Goal: Task Accomplishment & Management: Manage account settings

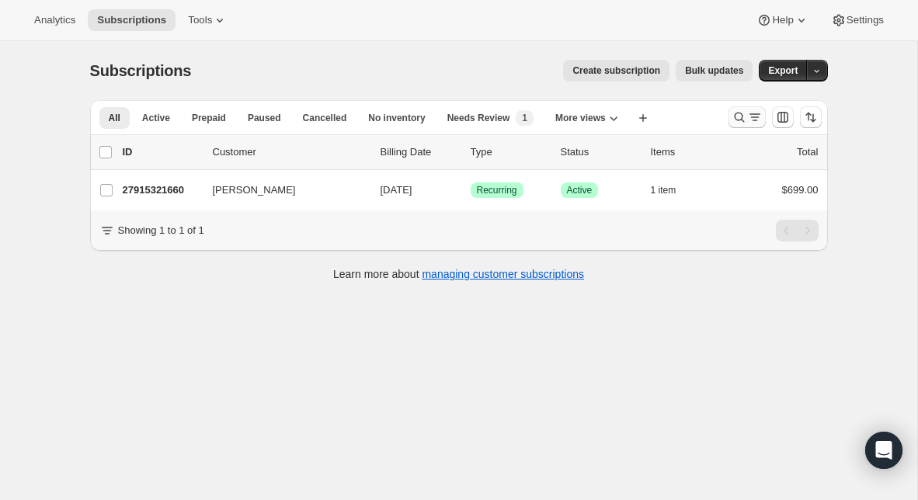
click at [733, 112] on icon "Search and filter results" at bounding box center [739, 117] width 16 height 16
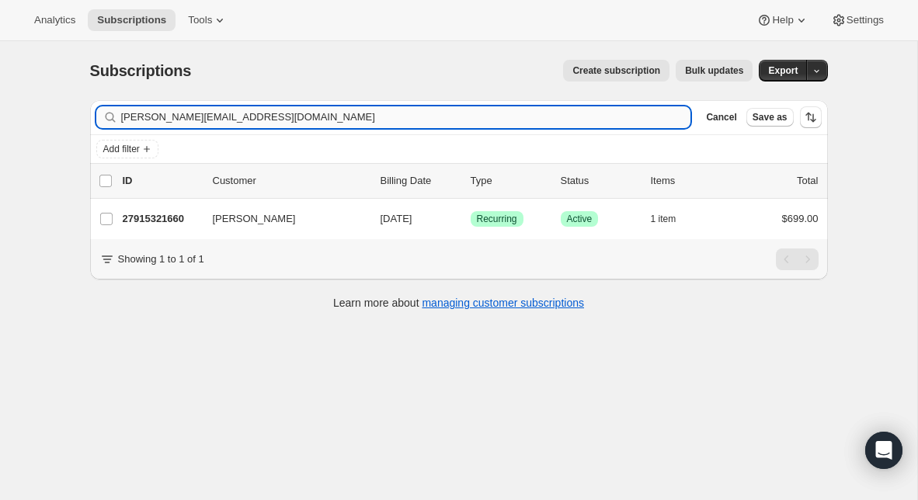
click at [402, 119] on input "[PERSON_NAME][EMAIL_ADDRESS][DOMAIN_NAME]" at bounding box center [406, 117] width 570 height 22
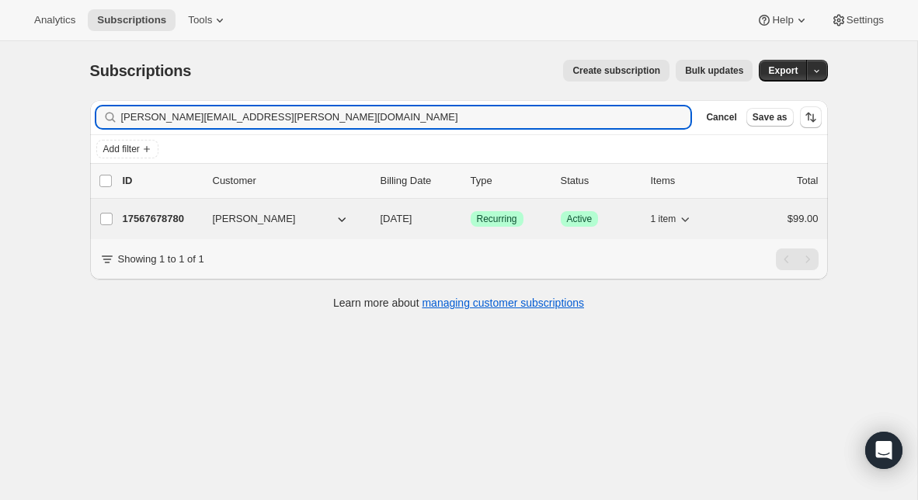
type input "[PERSON_NAME][EMAIL_ADDRESS][PERSON_NAME][DOMAIN_NAME]"
click at [170, 221] on p "17567678780" at bounding box center [162, 219] width 78 height 16
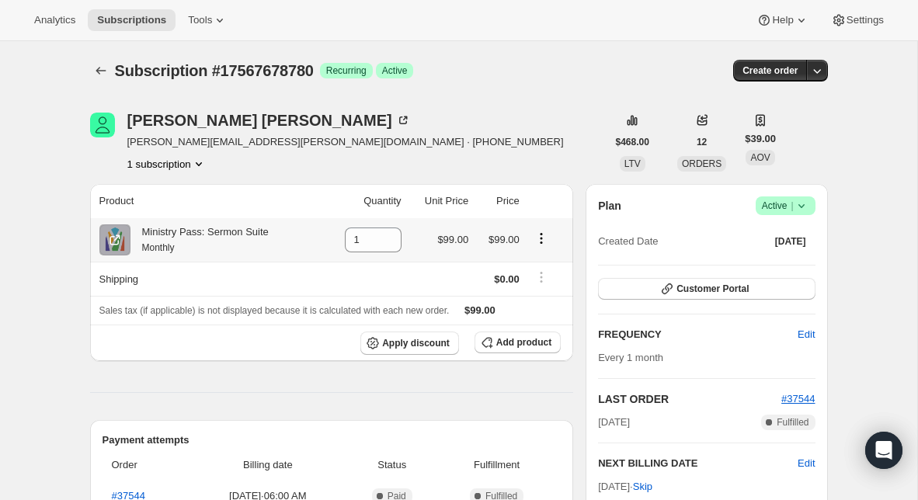
click at [547, 240] on icon "Product actions" at bounding box center [541, 239] width 16 height 16
click at [537, 272] on span "Swap variant" at bounding box center [541, 268] width 58 height 12
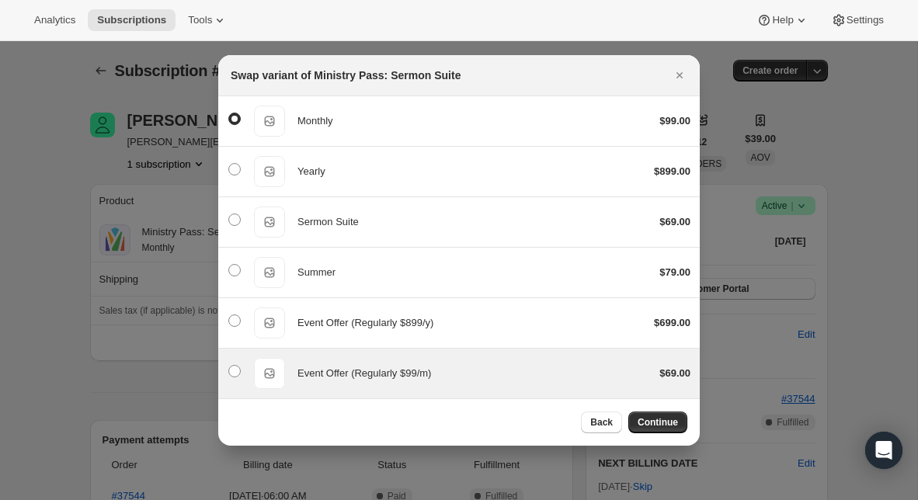
click at [540, 369] on div "Event Offer (Regularly $99/m)" at bounding box center [471, 374] width 349 height 16
radio input "false"
radio input "true"
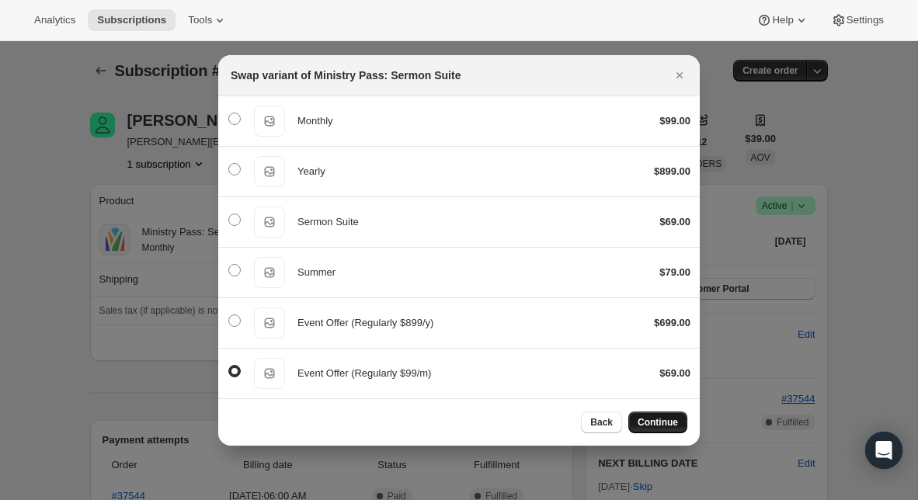
click at [664, 422] on span "Continue" at bounding box center [657, 422] width 40 height 12
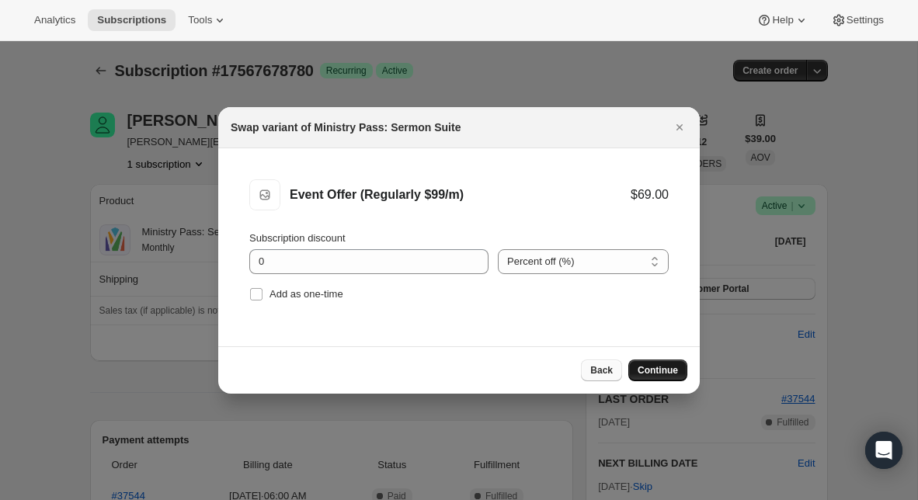
click at [609, 364] on span "Back" at bounding box center [601, 370] width 23 height 12
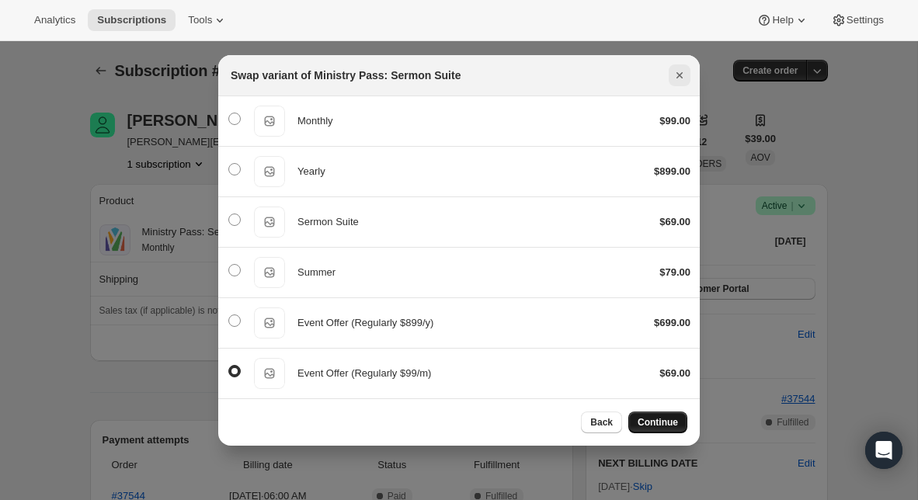
click at [675, 75] on icon "Close" at bounding box center [680, 76] width 16 height 16
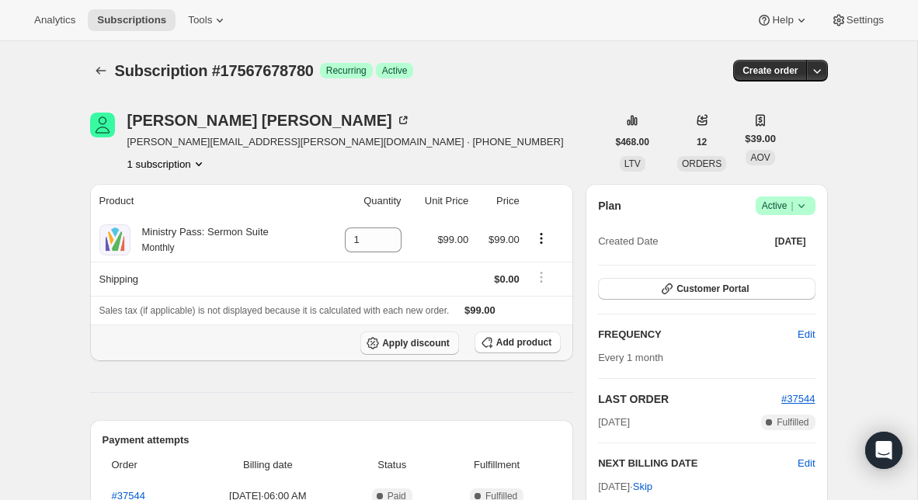
click at [422, 341] on span "Apply discount" at bounding box center [416, 343] width 68 height 12
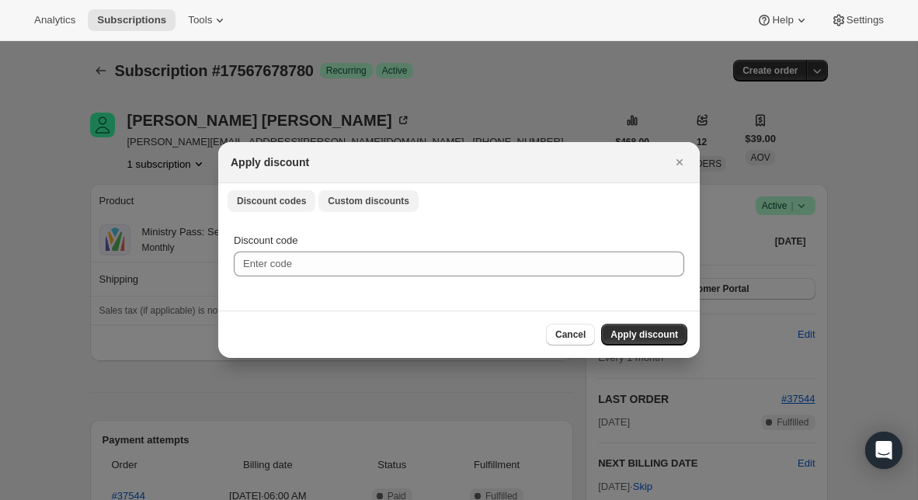
click at [356, 200] on span "Custom discounts" at bounding box center [369, 201] width 82 height 12
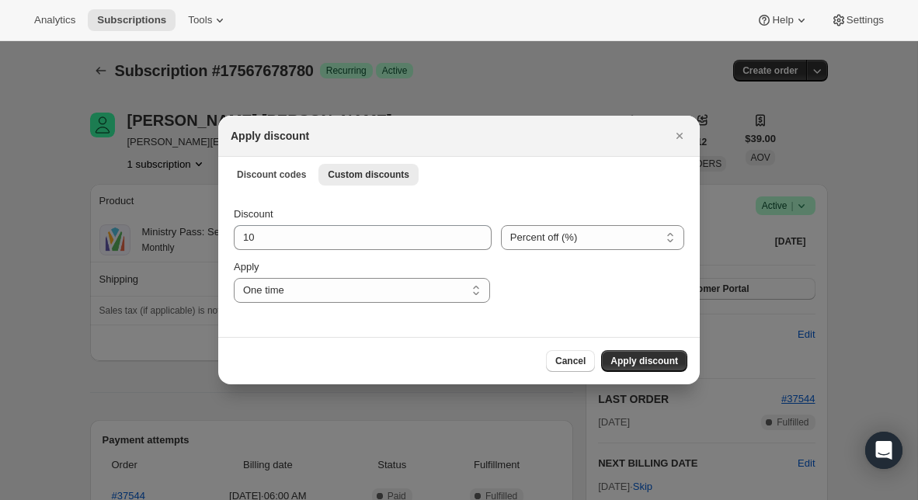
click at [366, 252] on div "Discount 10 Percent off (%) Amount off ($) Percent off (%) Apply One time Speci…" at bounding box center [459, 255] width 450 height 96
click at [366, 250] on div "Discount 10 Percent off (%) Amount off ($) Percent off (%) Apply One time Speci…" at bounding box center [459, 255] width 450 height 96
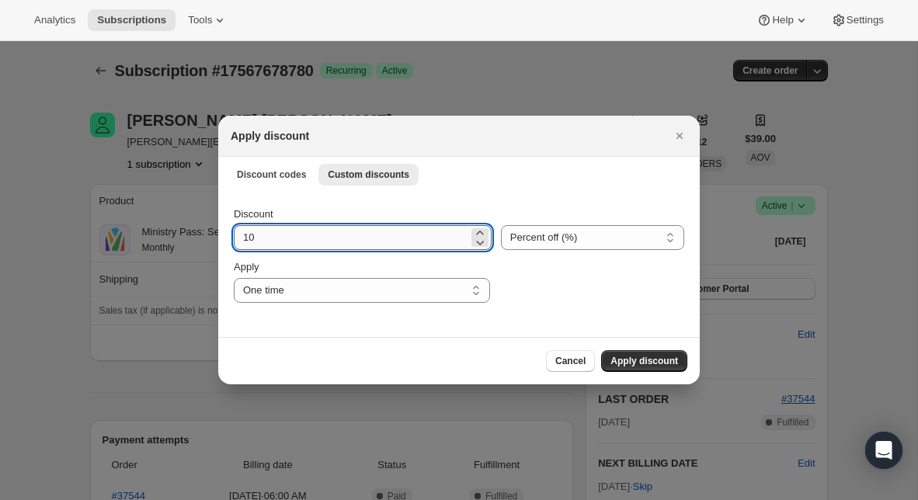
click at [350, 240] on input "10" at bounding box center [351, 237] width 234 height 25
type input "30"
click at [571, 253] on div "Discount 30 Percent off (%) Amount off ($) Percent off (%) Apply One time Speci…" at bounding box center [459, 255] width 450 height 96
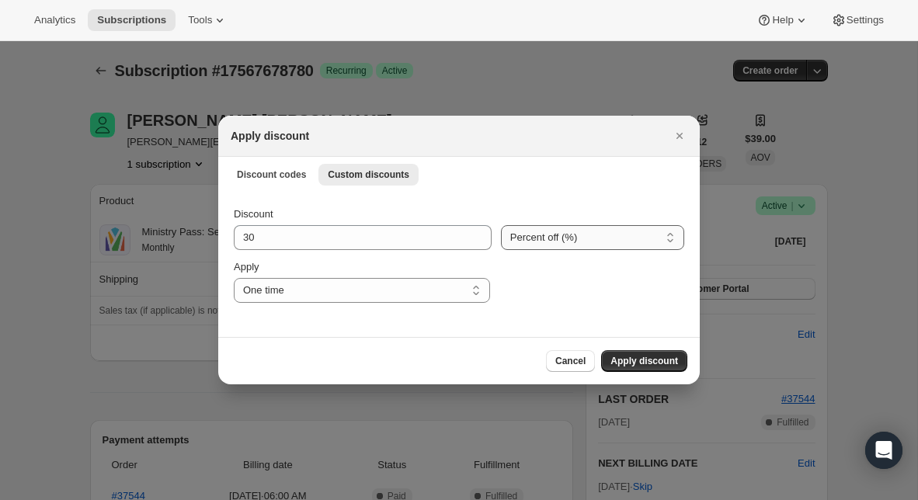
click at [571, 248] on select "Percent off (%) Amount off ($)" at bounding box center [592, 237] width 183 height 25
select select "fixed"
click at [501, 225] on select "Percent off (%) Amount off ($)" at bounding box center [592, 237] width 183 height 25
click at [331, 289] on select "One time Specify instances... Indefinitely" at bounding box center [362, 290] width 256 height 25
select select "specific"
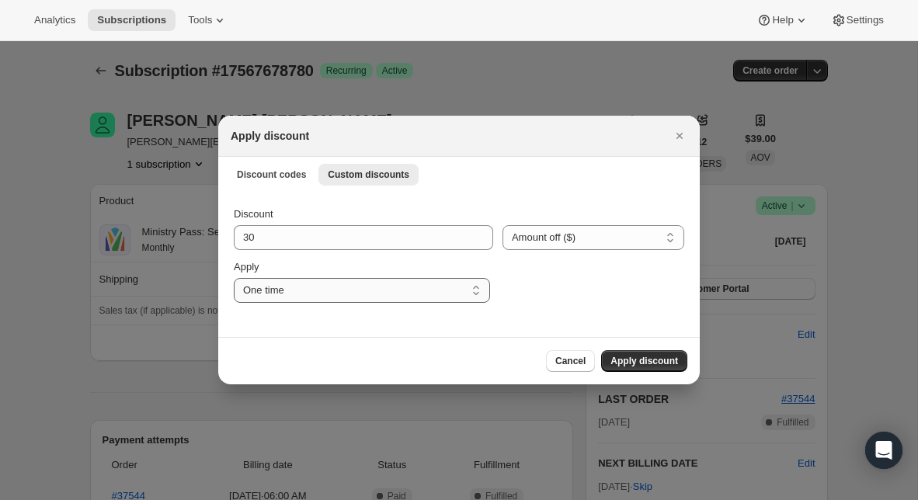
click at [234, 278] on select "One time Specify instances... Indefinitely" at bounding box center [362, 290] width 256 height 25
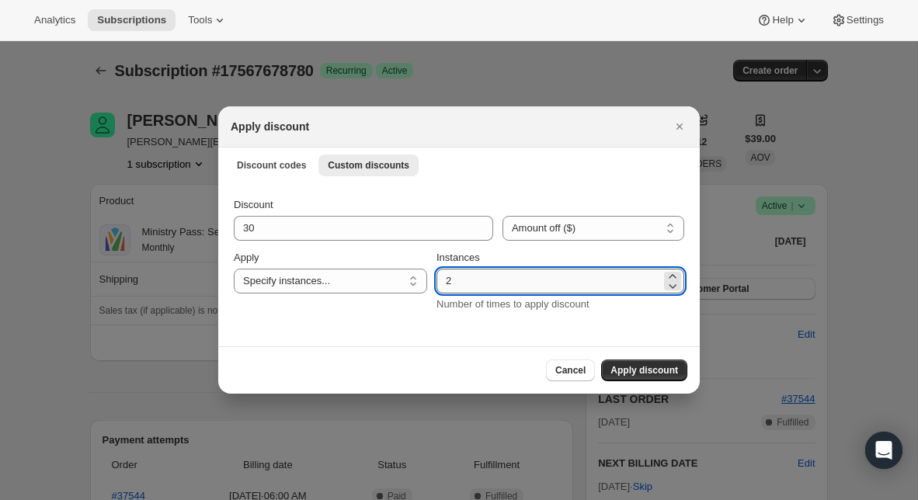
click at [454, 277] on input "2" at bounding box center [548, 281] width 224 height 25
type input "12"
click at [647, 366] on span "Apply discount" at bounding box center [644, 370] width 68 height 12
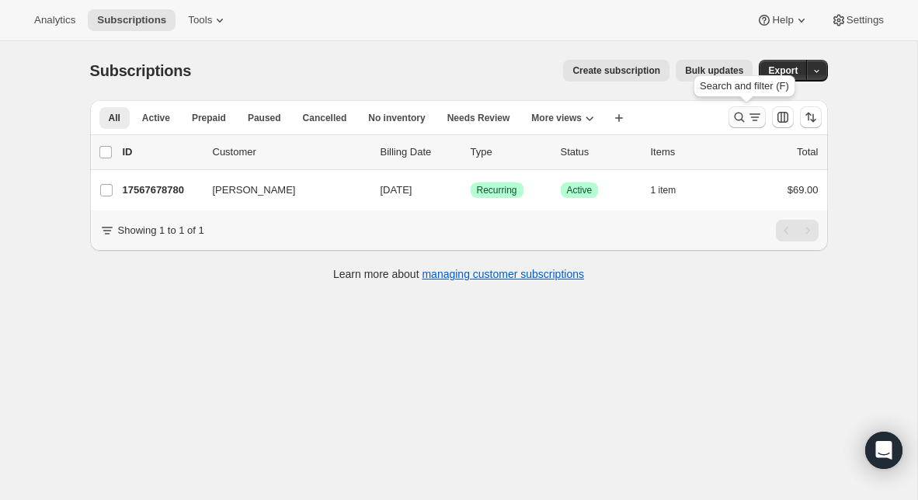
click at [738, 118] on icon "Search and filter results" at bounding box center [739, 117] width 16 height 16
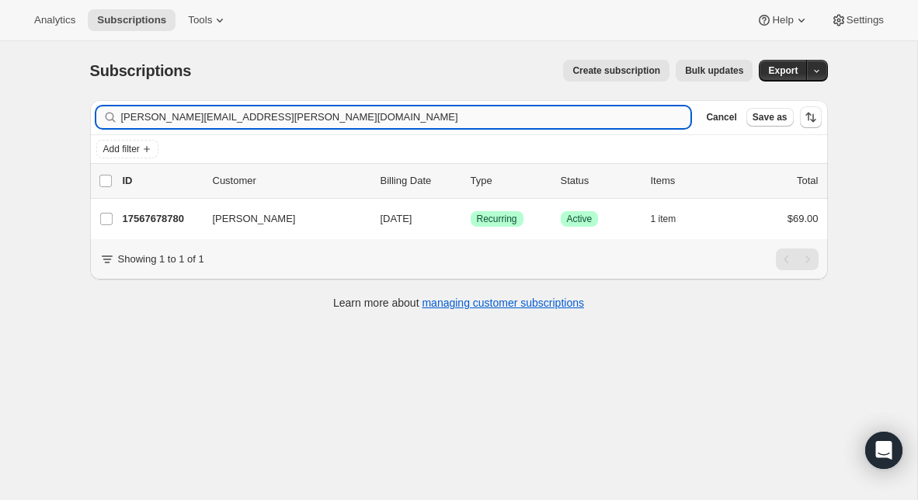
click at [279, 123] on input "[PERSON_NAME][EMAIL_ADDRESS][PERSON_NAME][DOMAIN_NAME]" at bounding box center [406, 117] width 570 height 22
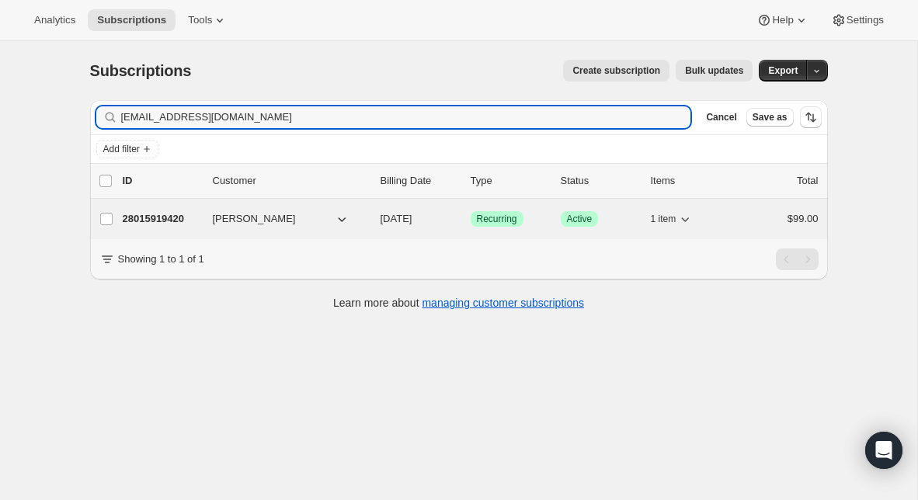
type input "[EMAIL_ADDRESS][DOMAIN_NAME]"
click at [151, 220] on p "28015919420" at bounding box center [162, 219] width 78 height 16
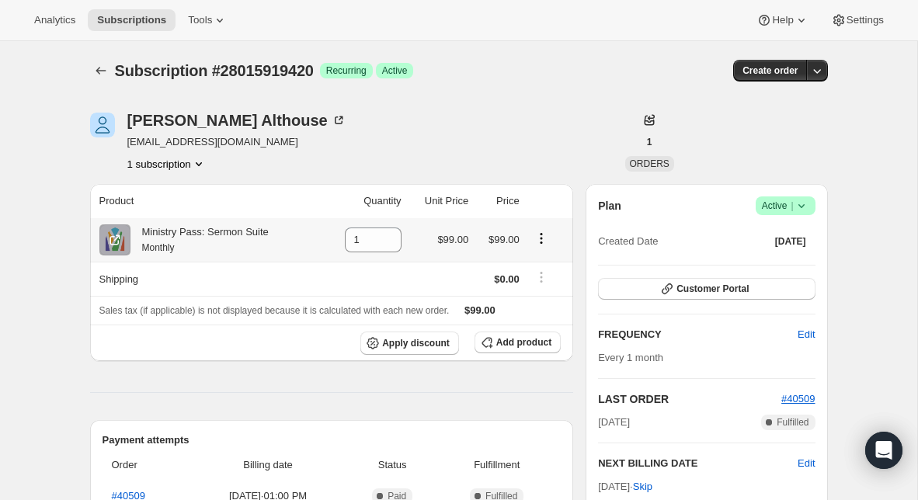
click at [543, 235] on icon "Product actions" at bounding box center [541, 239] width 16 height 16
click at [545, 266] on span "Swap variant" at bounding box center [541, 268] width 58 height 12
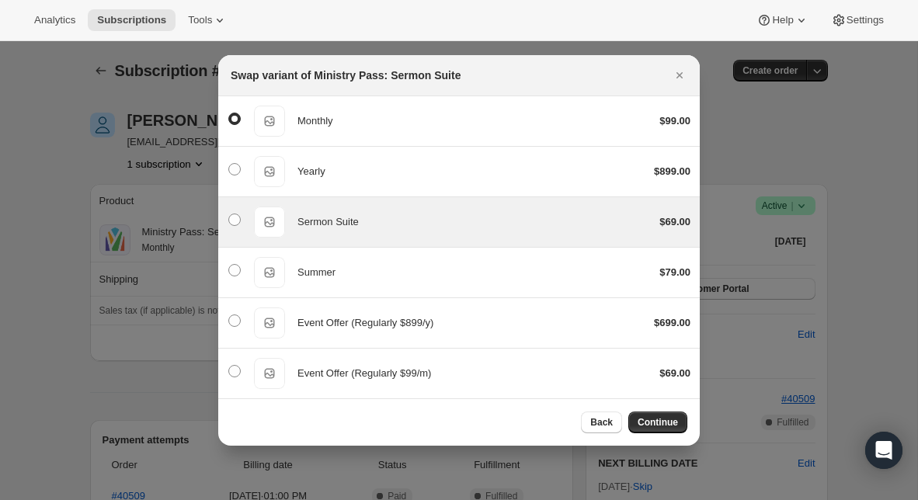
click at [415, 227] on div "Sermon Suite" at bounding box center [471, 222] width 349 height 16
radio input "false"
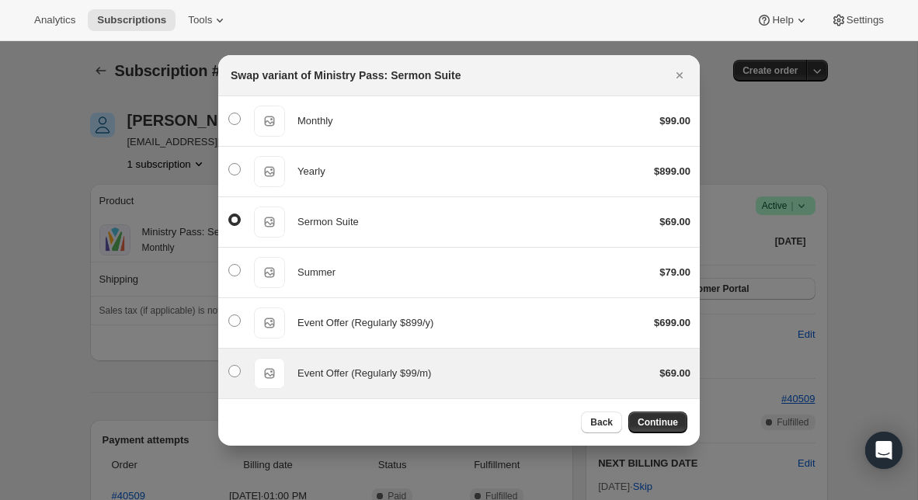
click at [450, 369] on div "Event Offer (Regularly $99/m)" at bounding box center [471, 374] width 349 height 16
radio input "false"
radio input "true"
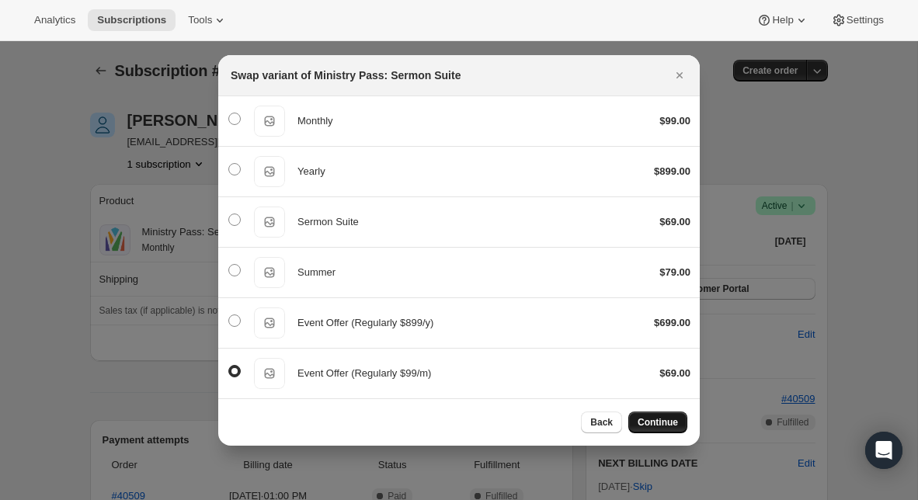
click at [669, 412] on button "Continue" at bounding box center [657, 423] width 59 height 22
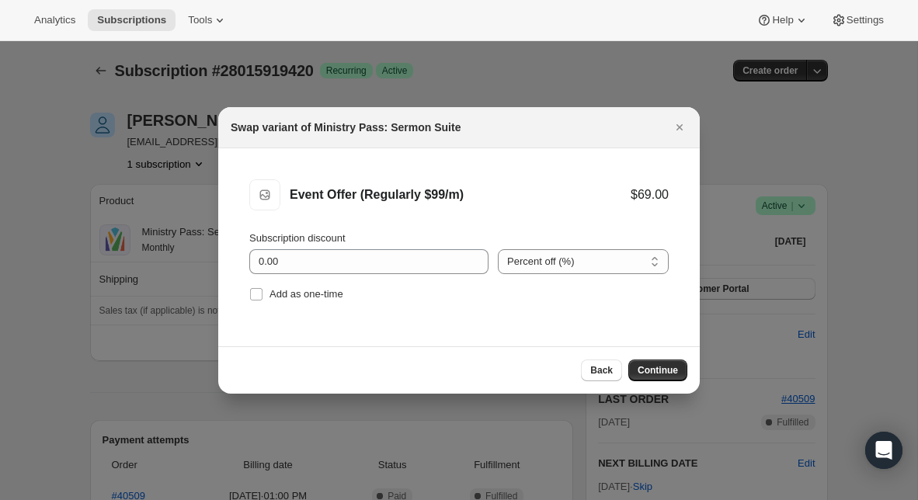
click at [652, 383] on div "Back Continue" at bounding box center [458, 369] width 481 height 47
click at [657, 373] on span "Continue" at bounding box center [657, 370] width 40 height 12
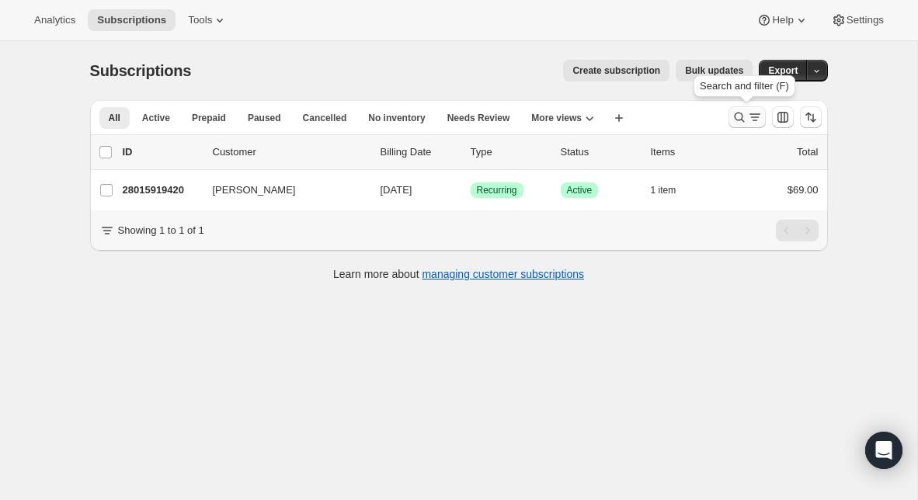
click at [741, 118] on icon "Search and filter results" at bounding box center [739, 117] width 16 height 16
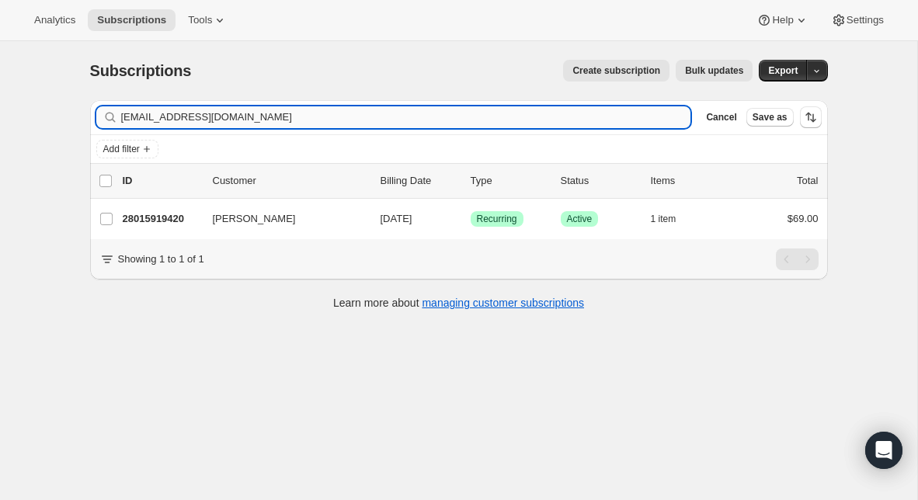
click at [371, 122] on input "[EMAIL_ADDRESS][DOMAIN_NAME]" at bounding box center [406, 117] width 570 height 22
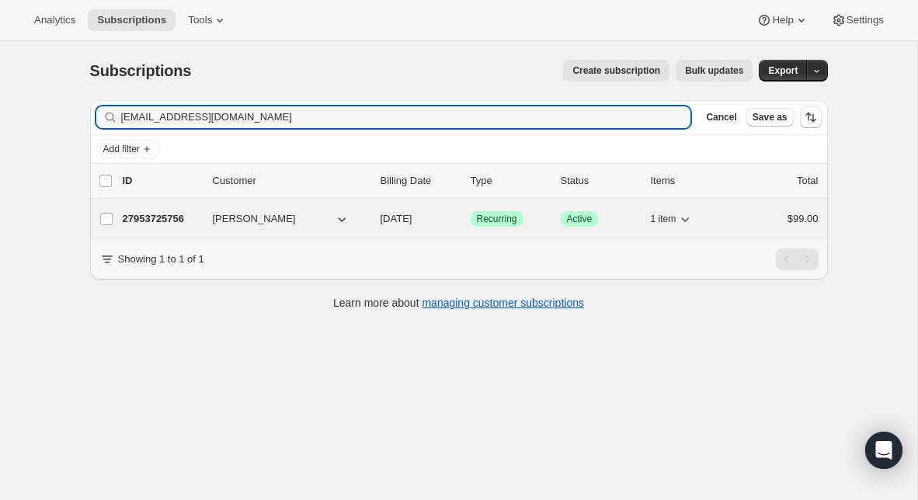
type input "[EMAIL_ADDRESS][DOMAIN_NAME]"
click at [171, 214] on p "27953725756" at bounding box center [162, 219] width 78 height 16
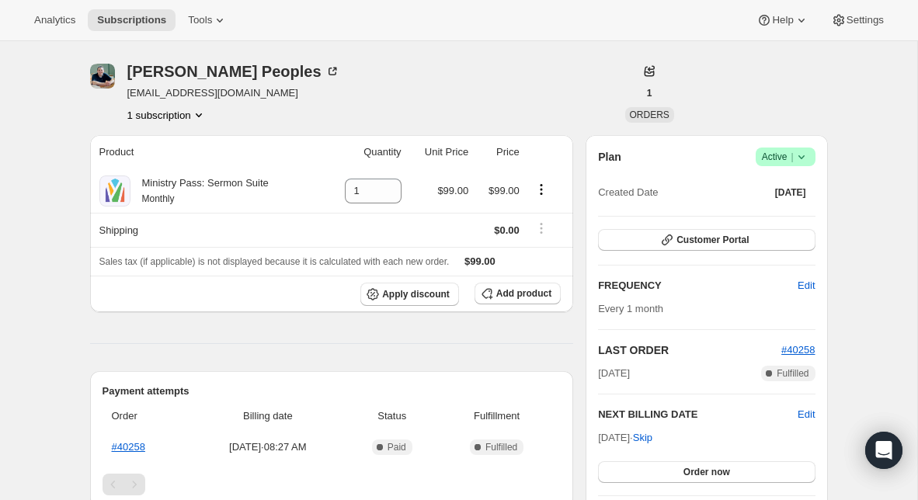
scroll to position [37, 0]
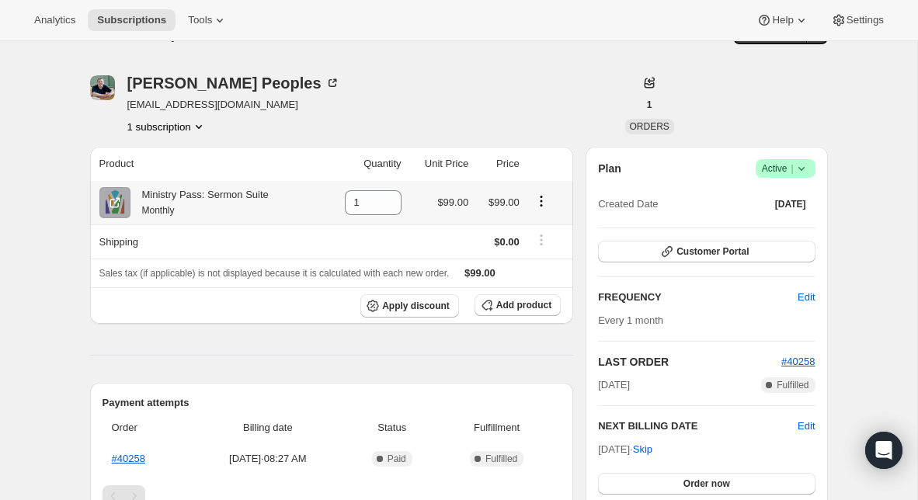
click at [544, 205] on icon "Product actions" at bounding box center [541, 201] width 16 height 16
click at [543, 229] on span "Swap variant" at bounding box center [541, 231] width 58 height 12
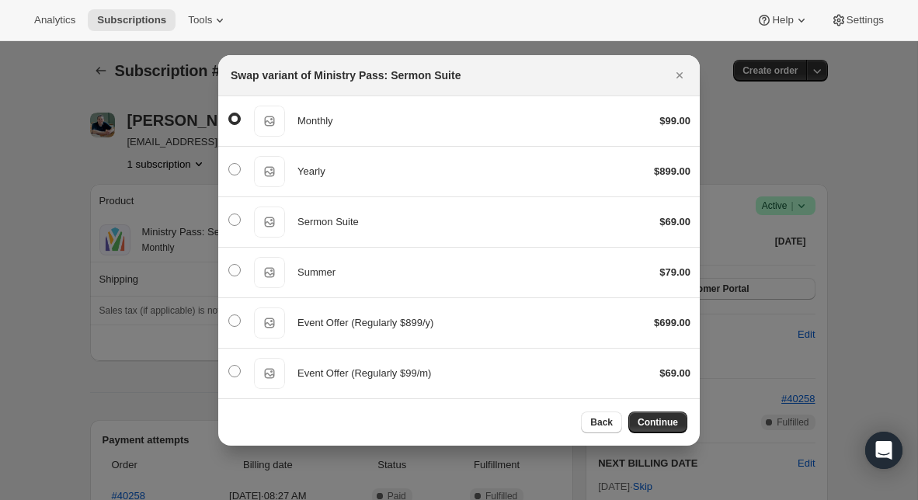
scroll to position [0, 0]
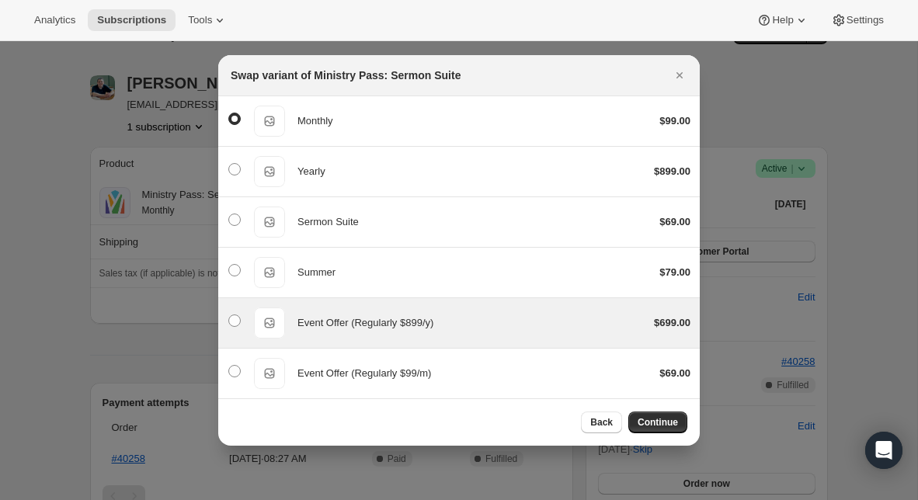
click at [358, 321] on span "Event Offer (Regularly $899/y)" at bounding box center [365, 323] width 136 height 12
radio input "false"
radio input "true"
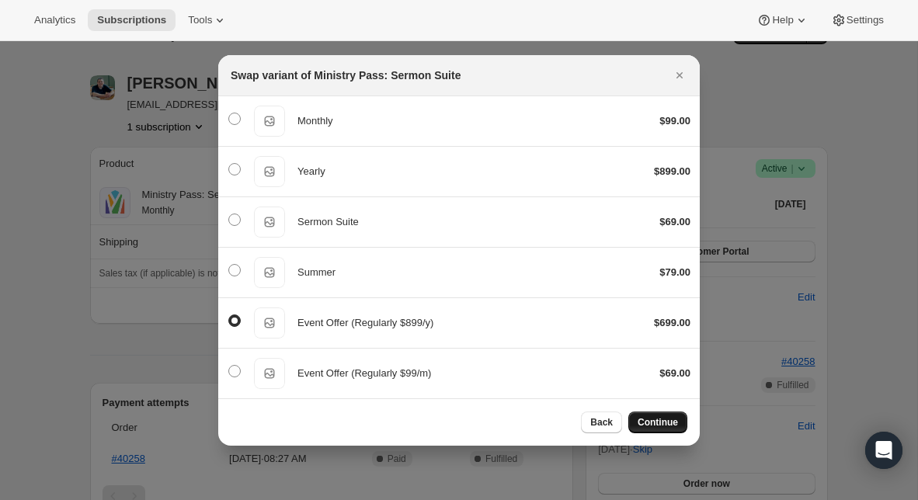
click at [654, 412] on button "Continue" at bounding box center [657, 423] width 59 height 22
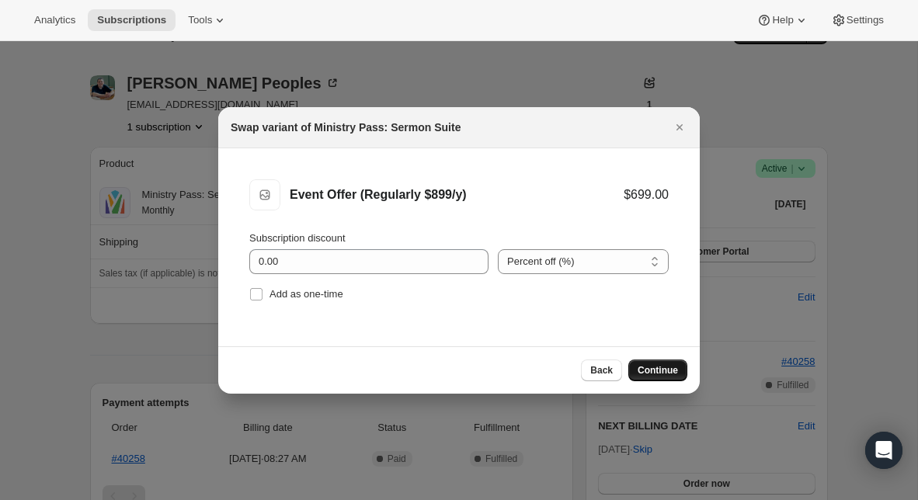
click at [669, 360] on button "Continue" at bounding box center [657, 370] width 59 height 22
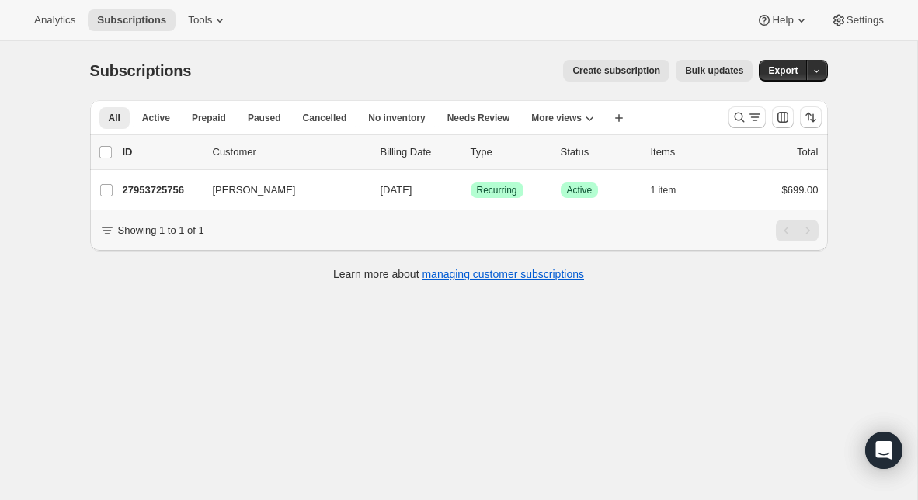
click at [727, 115] on div at bounding box center [775, 117] width 106 height 31
click at [734, 115] on icon "Search and filter results" at bounding box center [739, 118] width 10 height 10
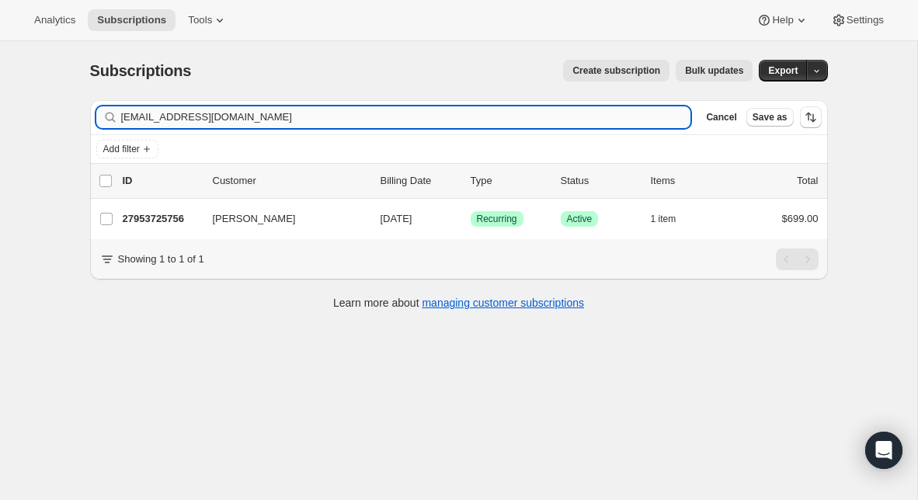
click at [452, 109] on input "[EMAIL_ADDRESS][DOMAIN_NAME]" at bounding box center [406, 117] width 570 height 22
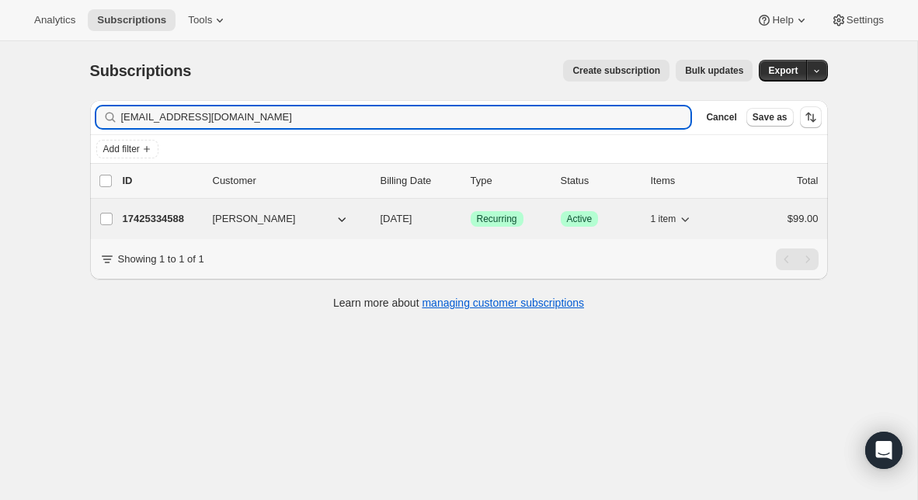
type input "[EMAIL_ADDRESS][DOMAIN_NAME]"
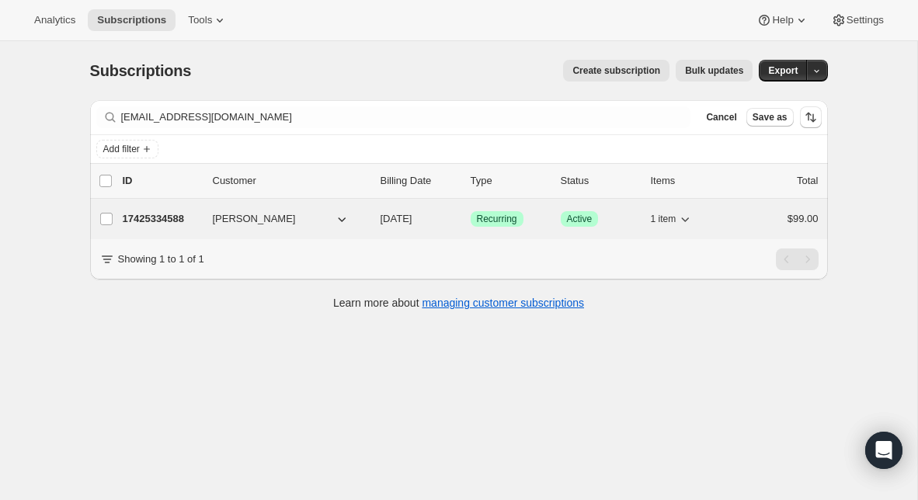
click at [155, 220] on p "17425334588" at bounding box center [162, 219] width 78 height 16
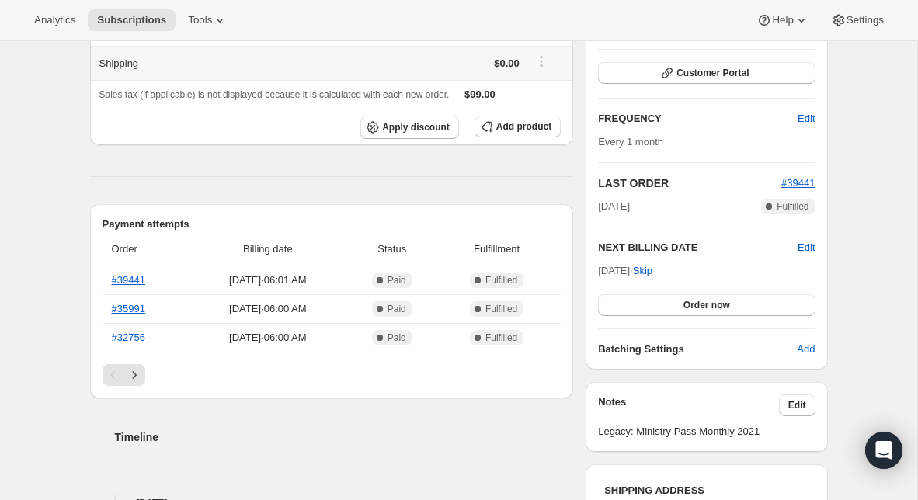
scroll to position [241, 0]
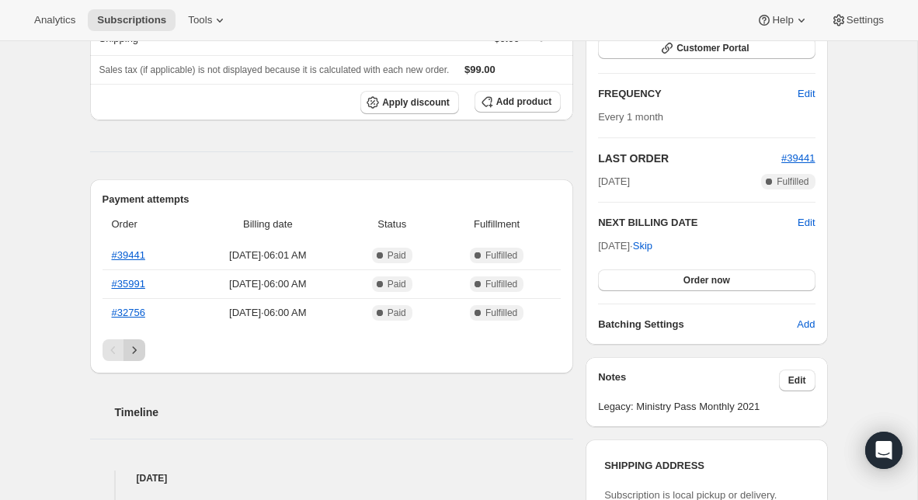
click at [141, 351] on button "Next" at bounding box center [134, 350] width 22 height 22
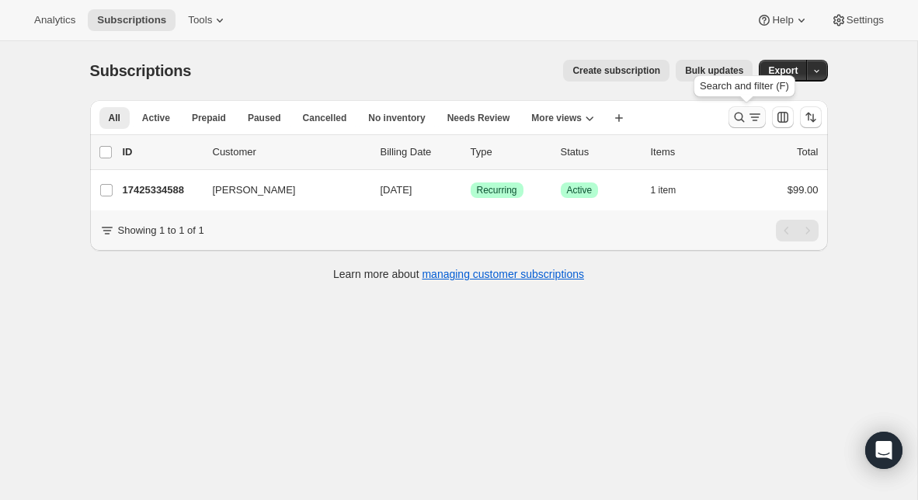
click at [748, 116] on icon "Search and filter results" at bounding box center [755, 117] width 16 height 16
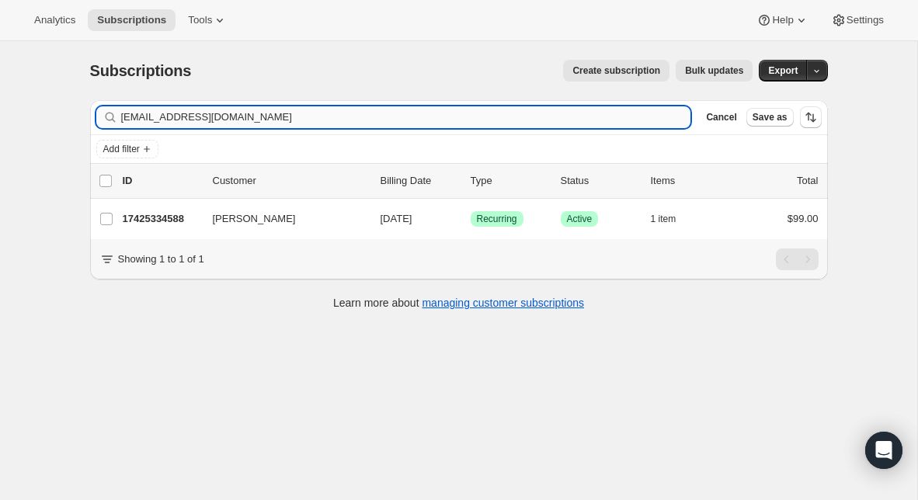
click at [540, 118] on input "[EMAIL_ADDRESS][DOMAIN_NAME]" at bounding box center [406, 117] width 570 height 22
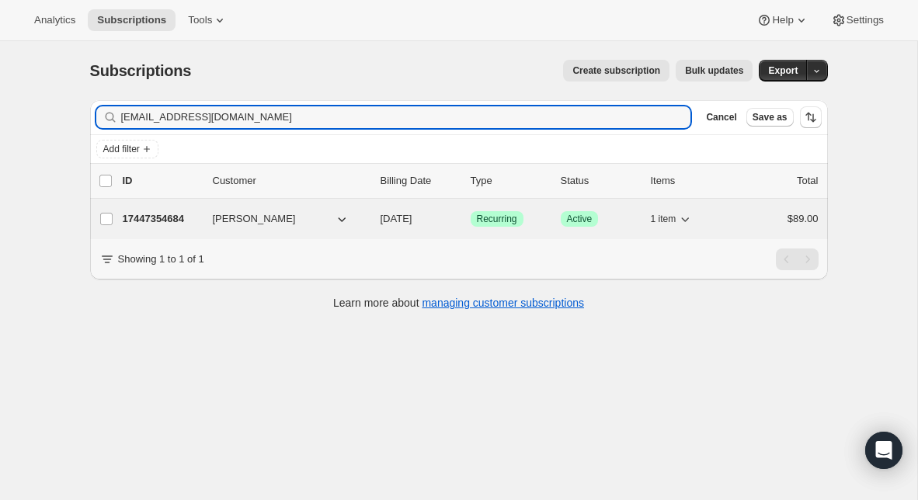
type input "[EMAIL_ADDRESS][DOMAIN_NAME]"
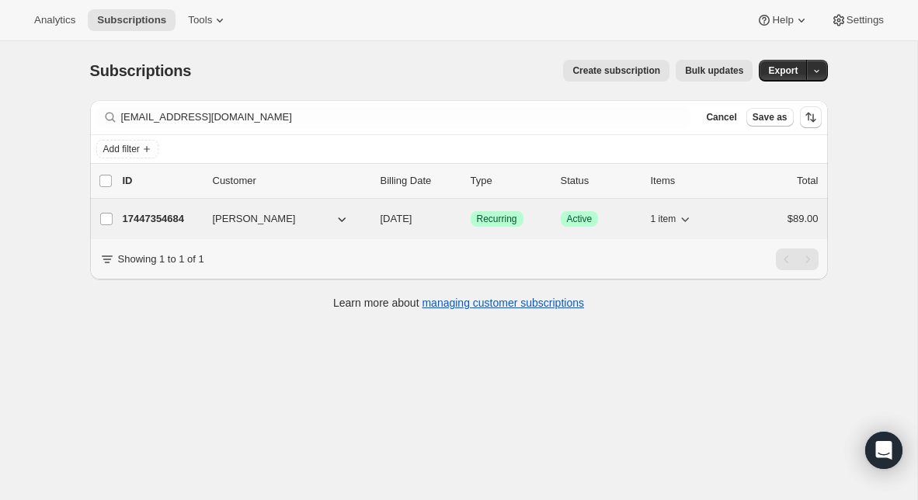
click at [185, 223] on p "17447354684" at bounding box center [162, 219] width 78 height 16
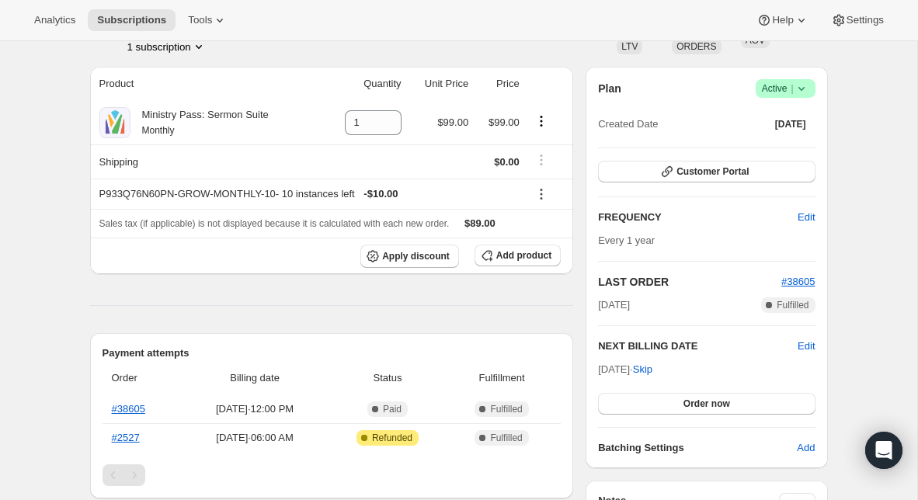
scroll to position [99, 0]
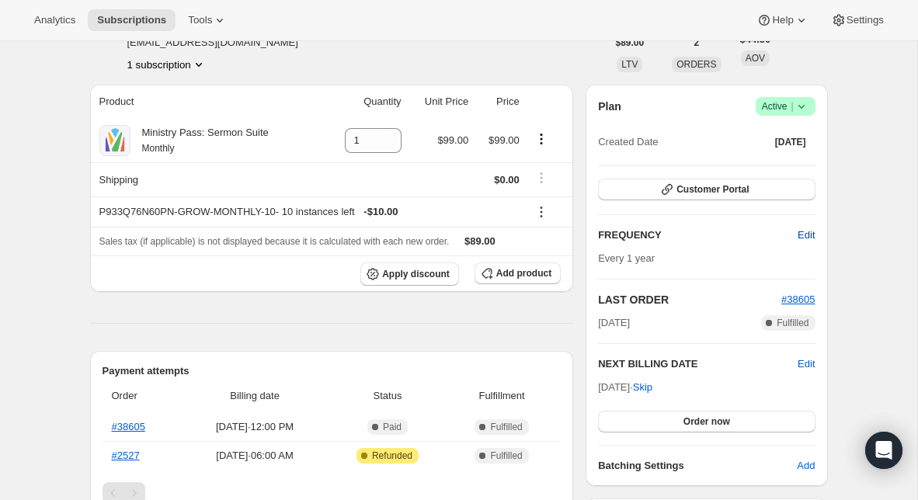
click at [801, 231] on span "Edit" at bounding box center [805, 235] width 17 height 16
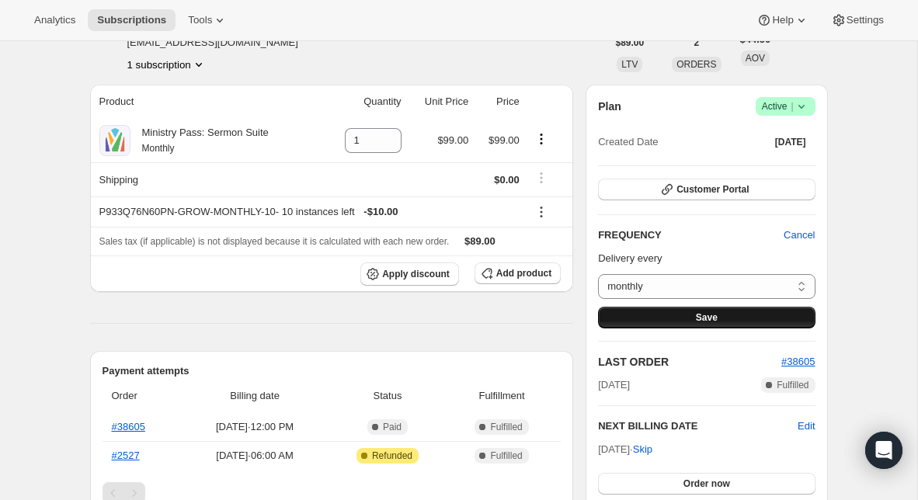
click at [703, 314] on span "Save" at bounding box center [707, 317] width 22 height 12
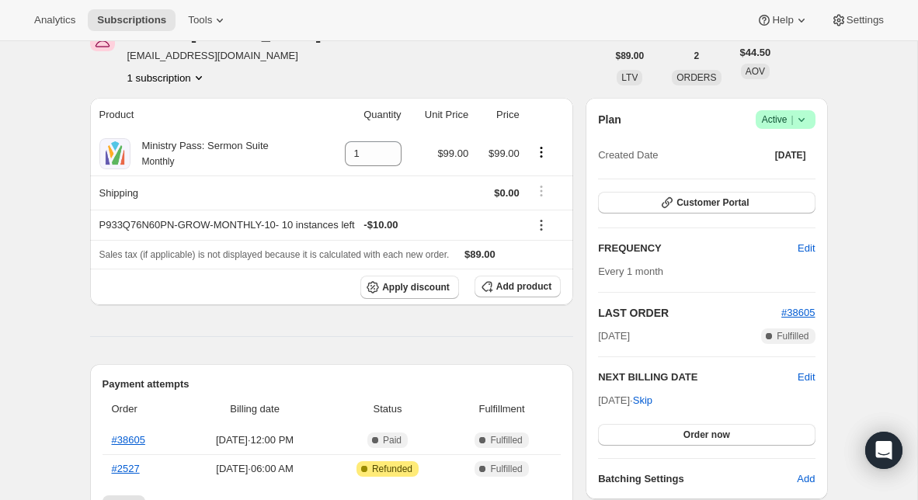
scroll to position [200, 0]
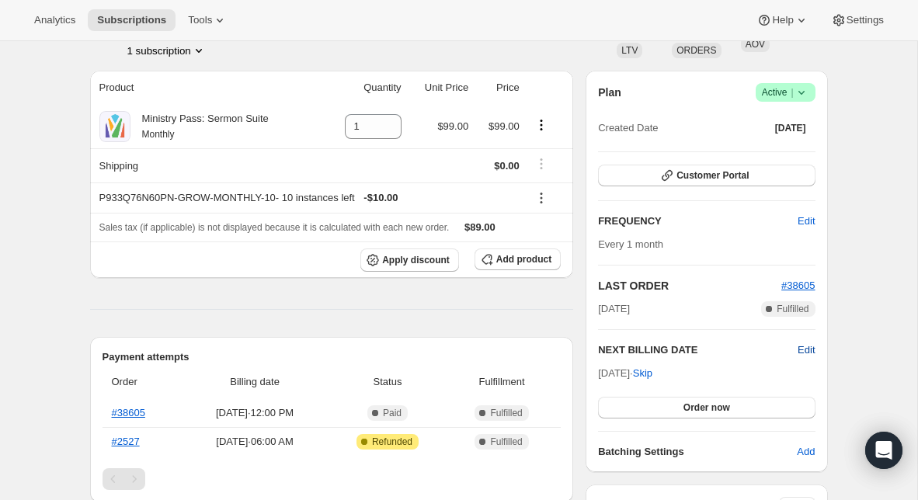
click at [800, 352] on span "Edit" at bounding box center [805, 350] width 17 height 16
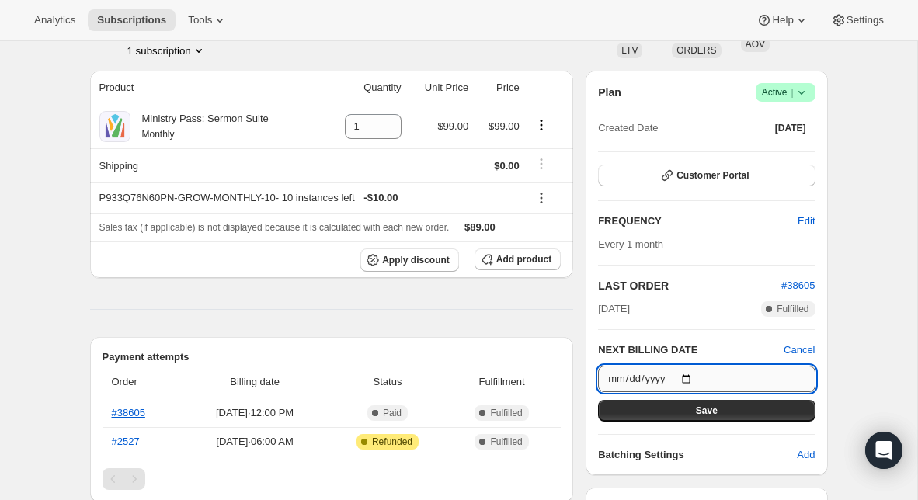
click at [693, 377] on input "[DATE]" at bounding box center [706, 379] width 217 height 26
type input "[DATE]"
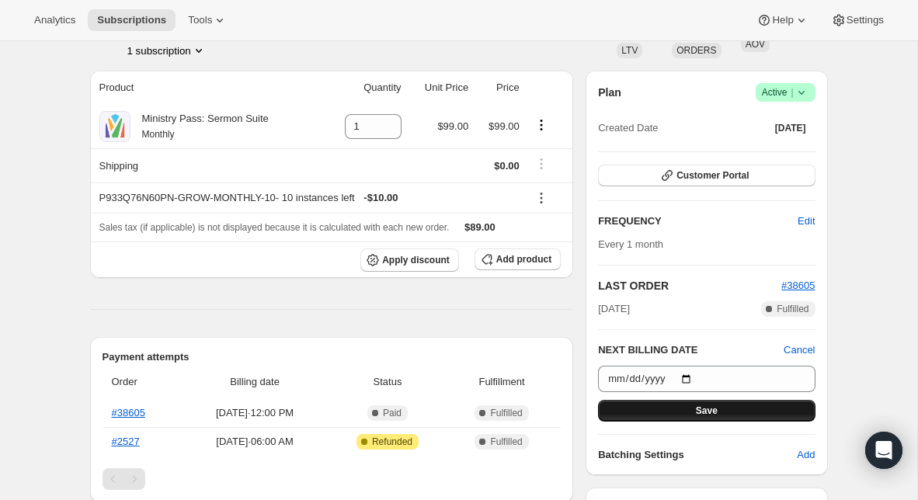
click at [700, 410] on span "Save" at bounding box center [707, 411] width 22 height 12
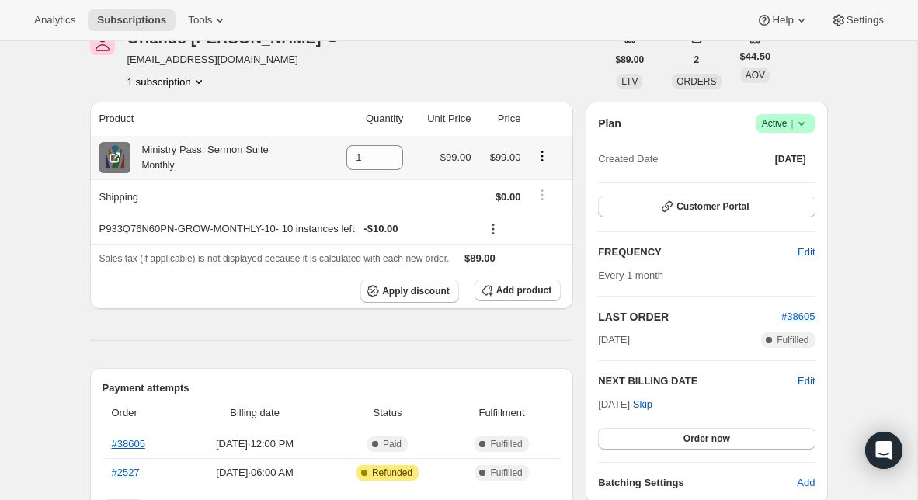
scroll to position [273, 0]
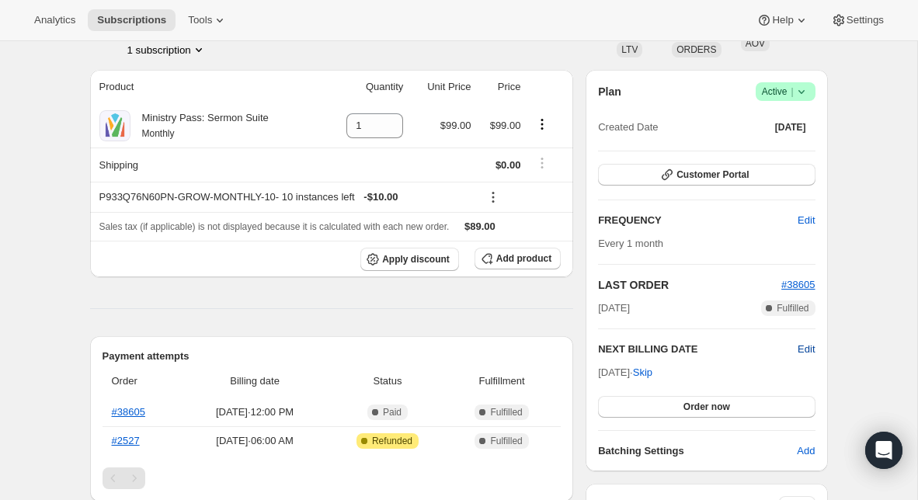
click at [802, 347] on span "Edit" at bounding box center [805, 350] width 17 height 16
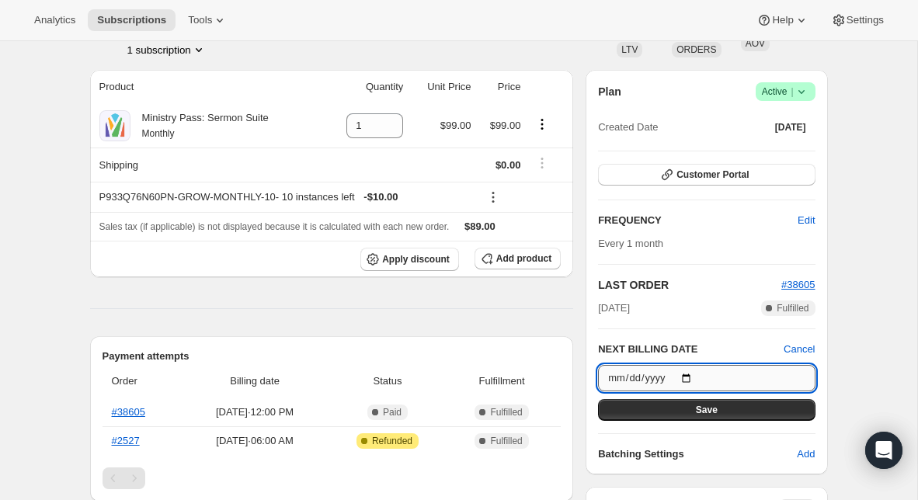
click at [687, 377] on input "[DATE]" at bounding box center [706, 378] width 217 height 26
type input "[DATE]"
click at [709, 407] on span "Save" at bounding box center [707, 410] width 22 height 12
